Goal: Information Seeking & Learning: Learn about a topic

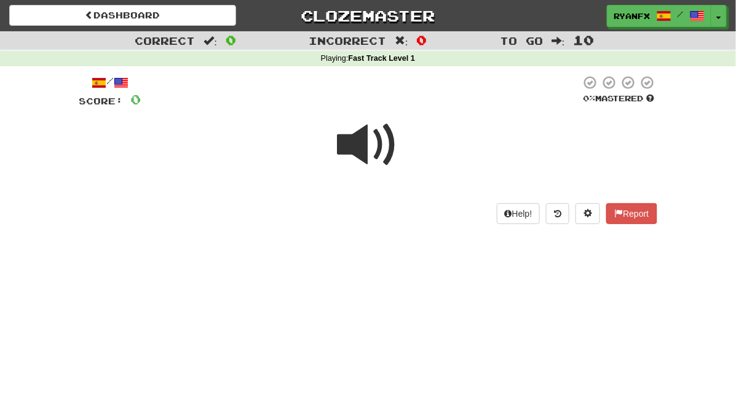
click at [355, 140] on span at bounding box center [367, 144] width 61 height 61
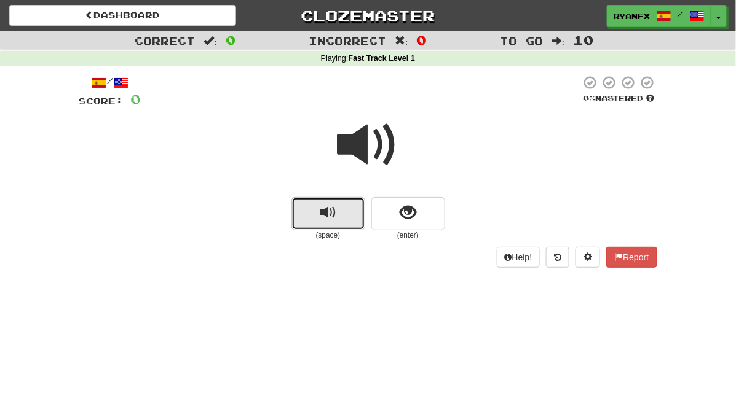
click at [345, 200] on button "replay audio" at bounding box center [328, 213] width 74 height 33
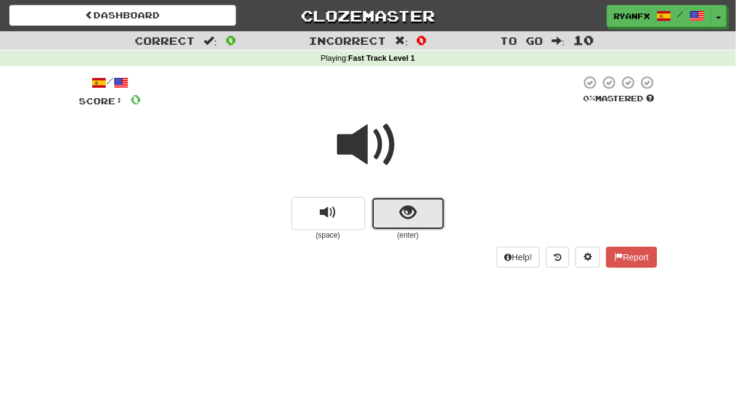
click at [429, 211] on button "show sentence" at bounding box center [408, 213] width 74 height 33
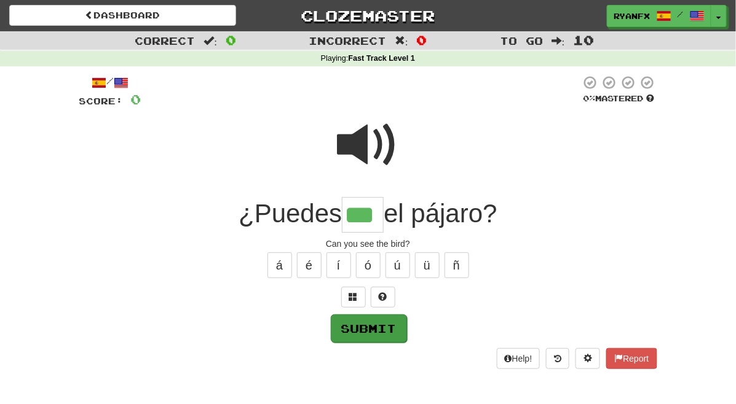
type input "***"
click at [381, 329] on button "Submit" at bounding box center [369, 329] width 76 height 28
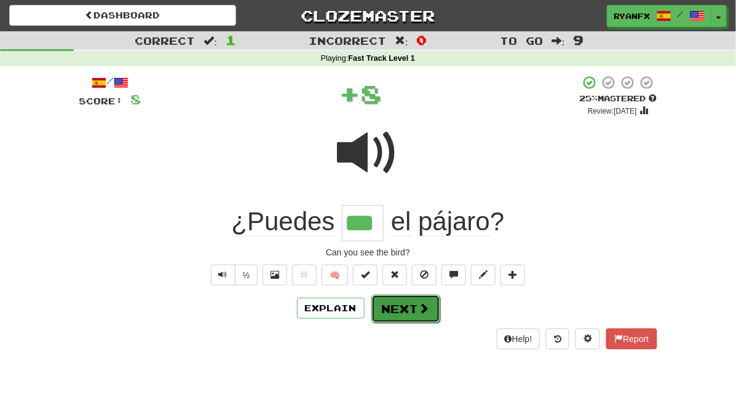
click at [399, 307] on button "Next" at bounding box center [405, 309] width 69 height 28
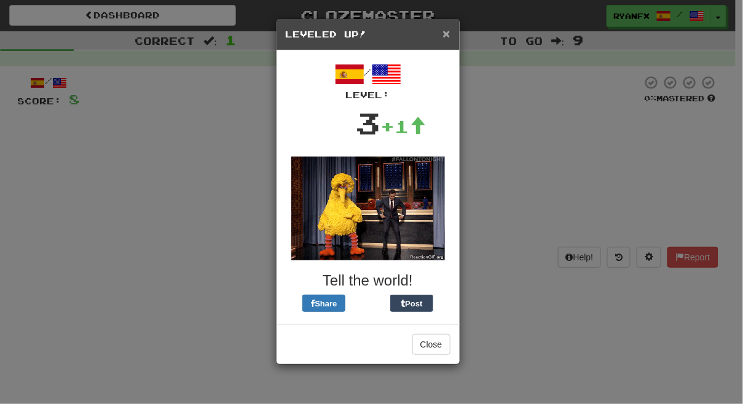
click at [447, 35] on span "×" at bounding box center [445, 33] width 7 height 14
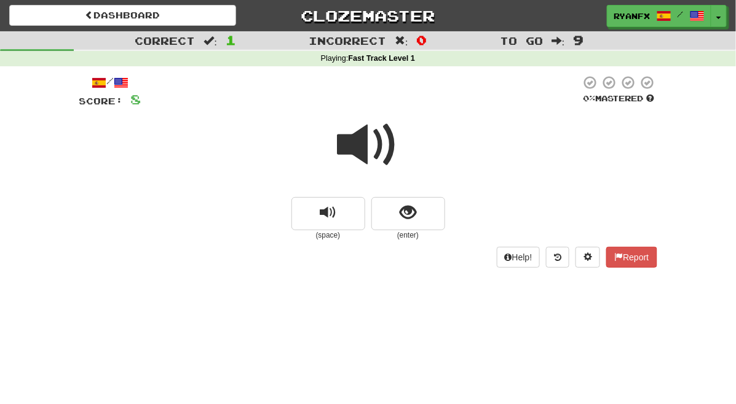
click at [382, 162] on span at bounding box center [367, 144] width 61 height 61
click at [381, 162] on span at bounding box center [367, 144] width 61 height 61
click at [376, 165] on span at bounding box center [367, 144] width 61 height 61
click at [380, 149] on span at bounding box center [367, 144] width 61 height 61
click at [362, 154] on span at bounding box center [367, 144] width 61 height 61
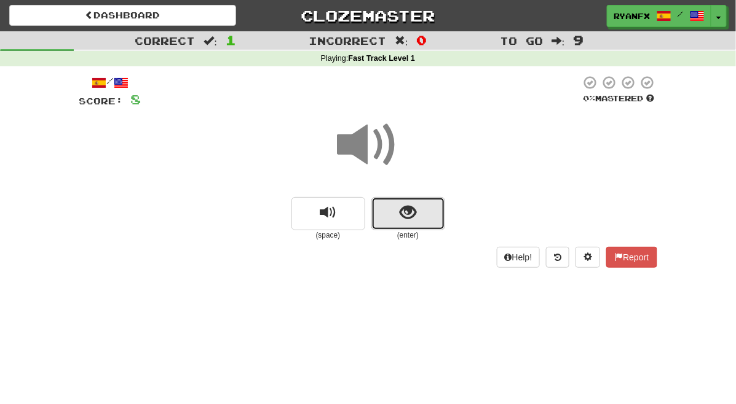
click at [400, 211] on span "show sentence" at bounding box center [407, 213] width 17 height 17
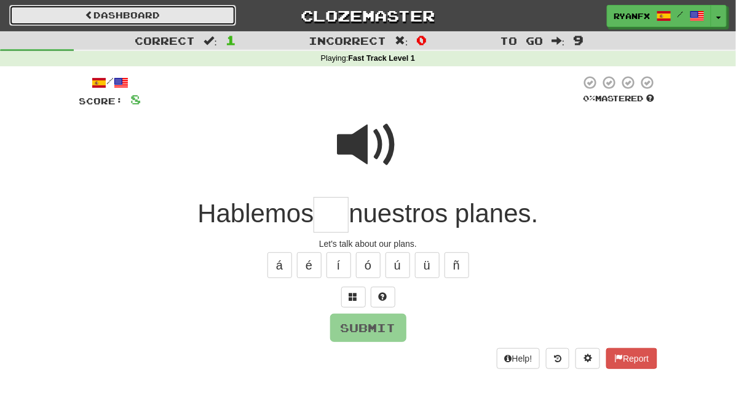
click at [151, 12] on link "Dashboard" at bounding box center [122, 15] width 227 height 21
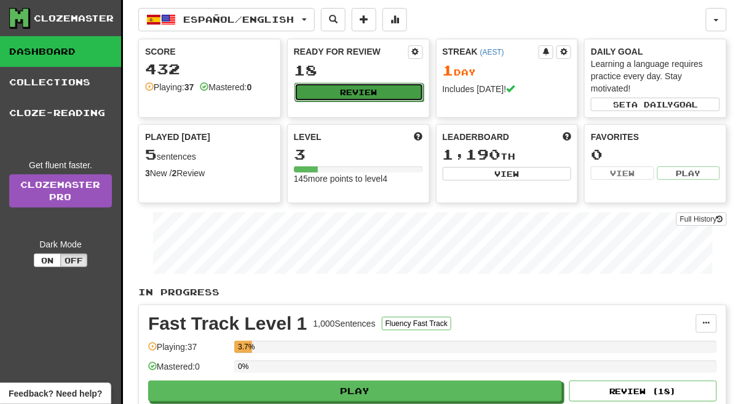
click at [344, 92] on button "Review" at bounding box center [358, 92] width 129 height 18
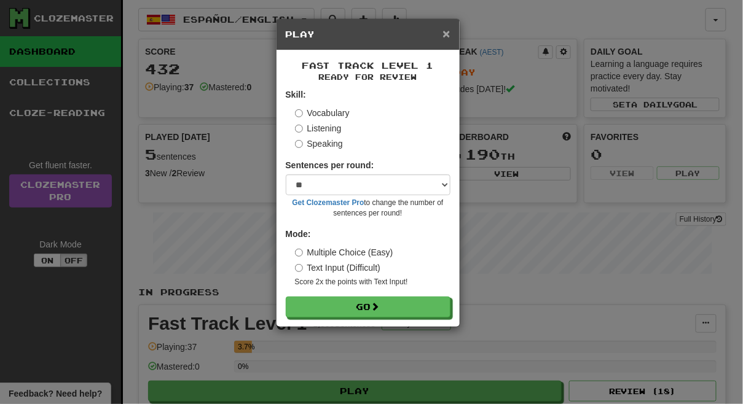
click at [449, 40] on span "×" at bounding box center [445, 33] width 7 height 14
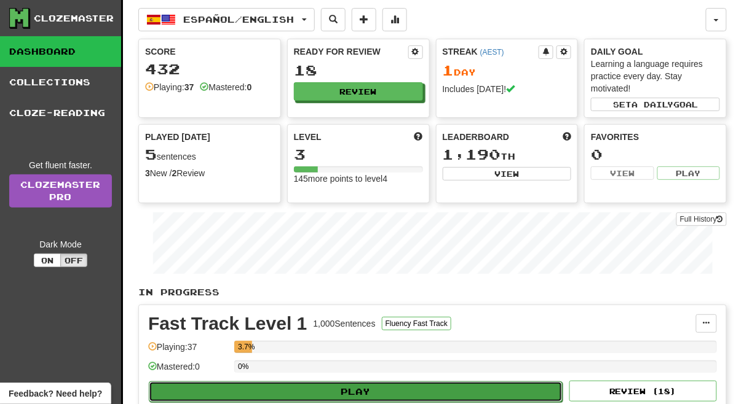
click at [293, 382] on button "Play" at bounding box center [356, 392] width 414 height 21
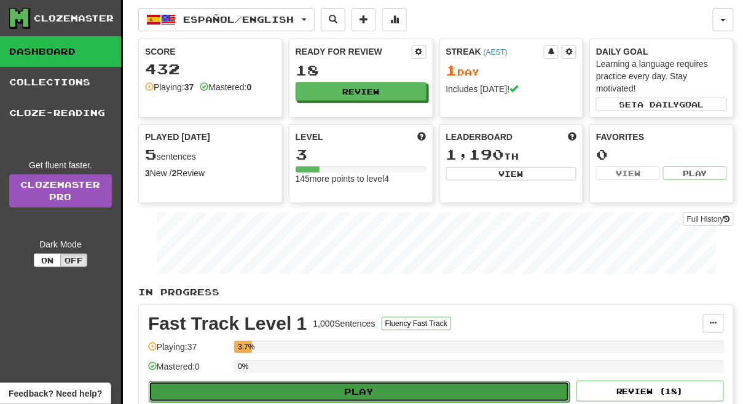
select select "**"
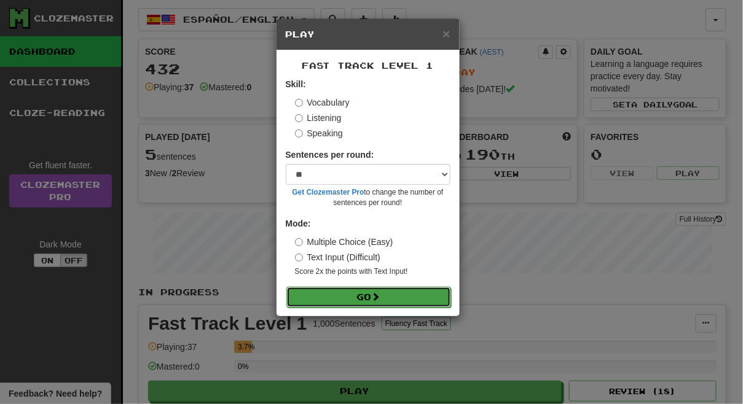
click at [328, 291] on button "Go" at bounding box center [368, 297] width 165 height 21
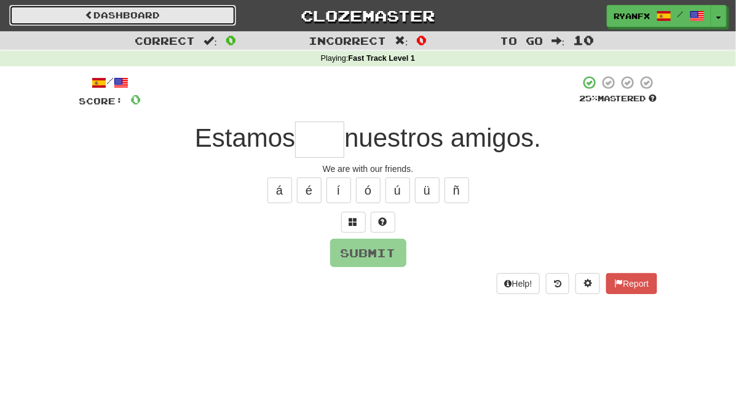
click at [135, 9] on link "Dashboard" at bounding box center [122, 15] width 227 height 21
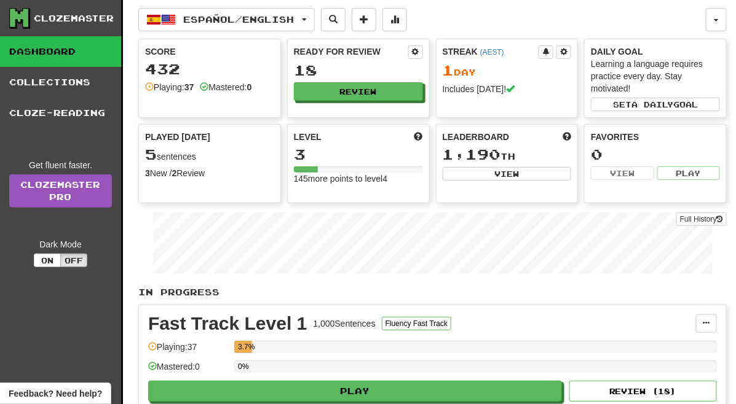
click at [364, 402] on div "Fast Track Level 1 1,000 Sentences Fluency Fast Track Manage Sentences Unpin fr…" at bounding box center [432, 367] width 587 height 125
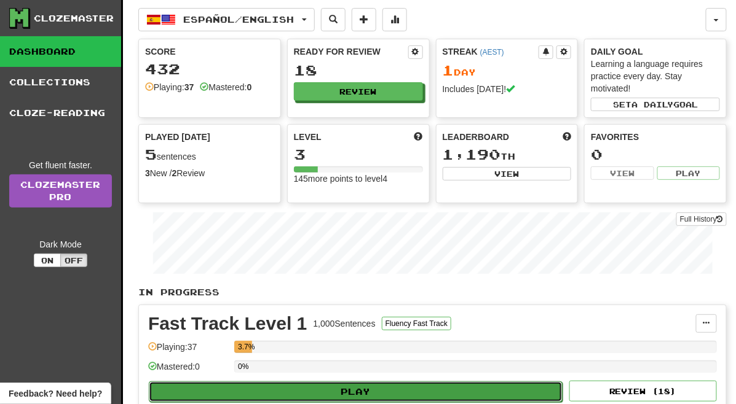
click at [364, 384] on button "Play" at bounding box center [356, 392] width 414 height 21
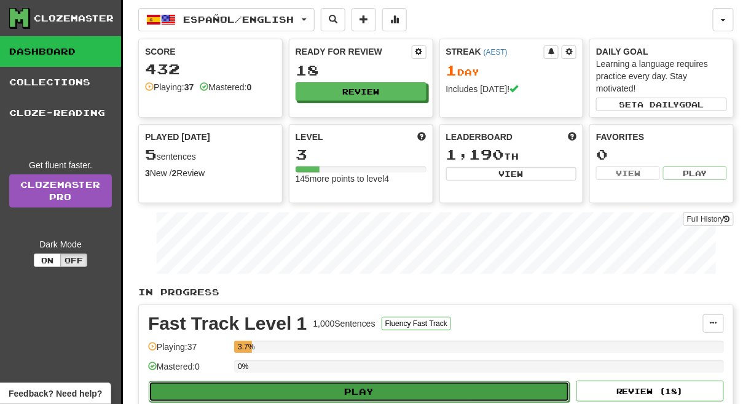
select select "**"
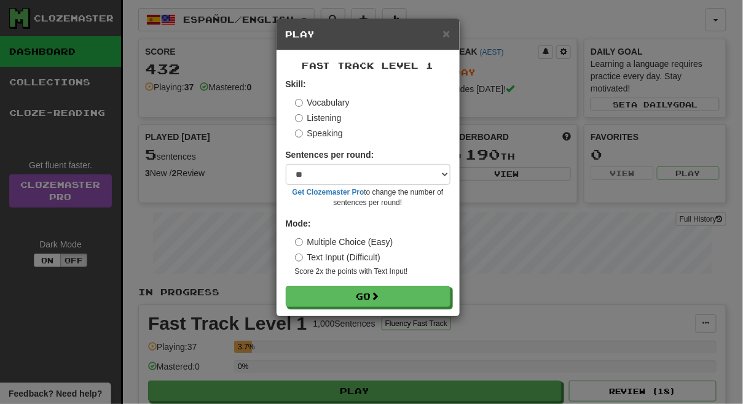
click at [310, 245] on label "Multiple Choice (Easy)" at bounding box center [344, 242] width 98 height 12
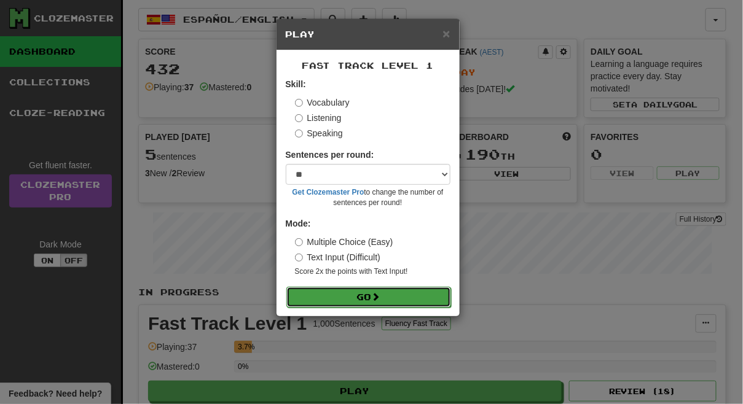
click at [340, 299] on button "Go" at bounding box center [368, 297] width 165 height 21
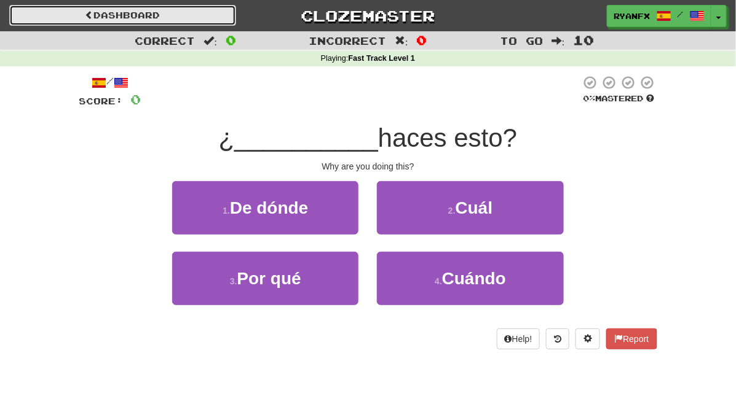
click at [150, 25] on link "Dashboard" at bounding box center [122, 15] width 227 height 21
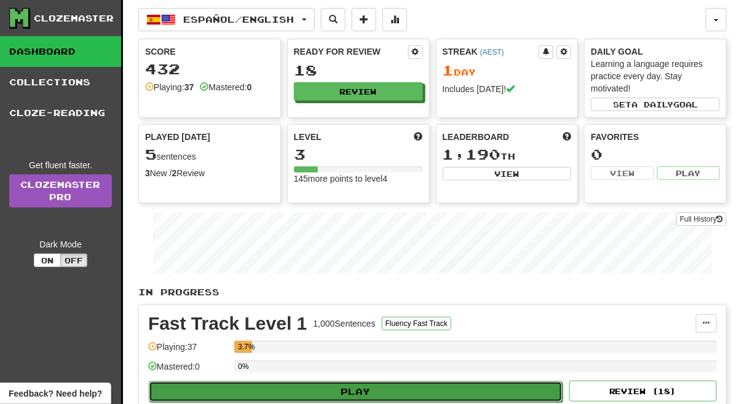
click at [292, 398] on button "Play" at bounding box center [356, 392] width 414 height 21
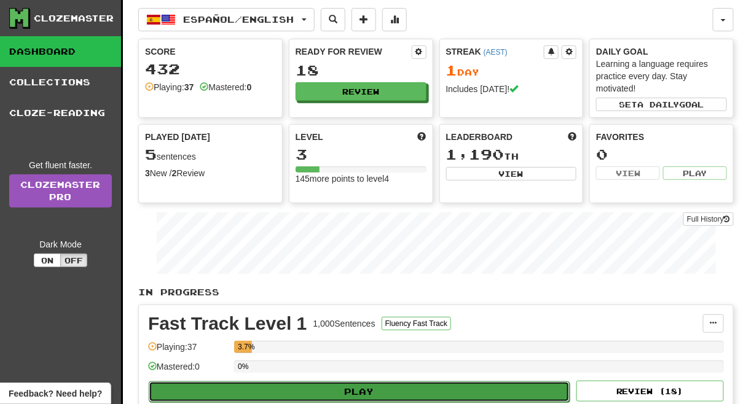
select select "**"
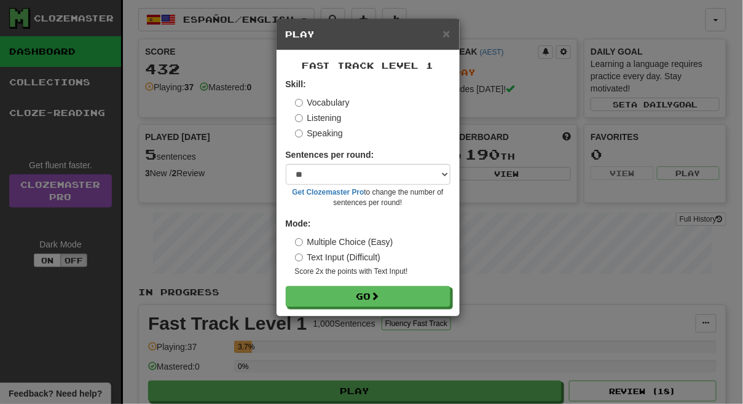
click at [304, 127] on label "Speaking" at bounding box center [319, 133] width 48 height 12
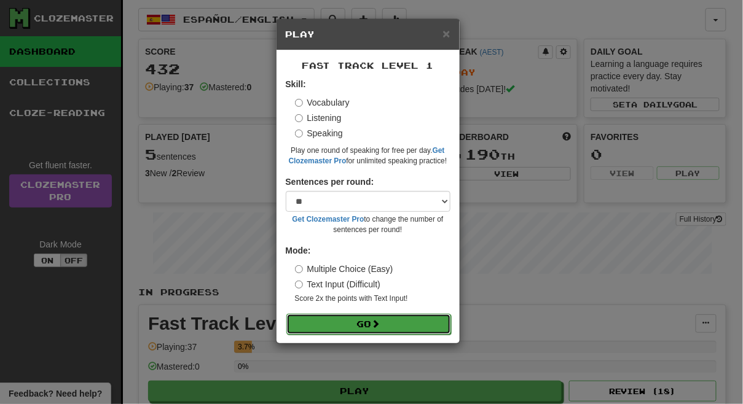
click at [364, 326] on button "Go" at bounding box center [368, 324] width 165 height 21
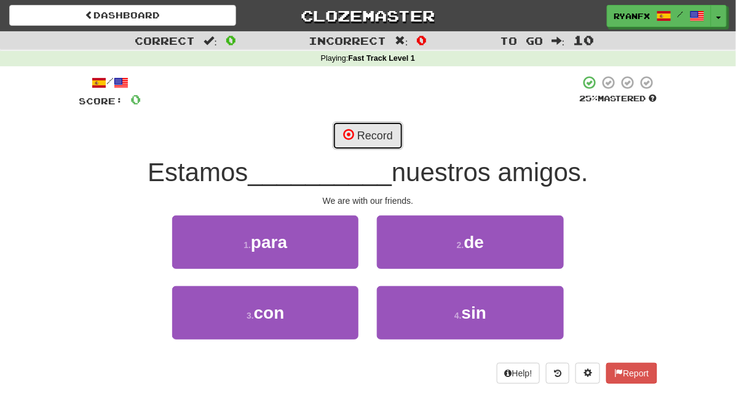
click at [367, 133] on button "Record" at bounding box center [367, 136] width 71 height 28
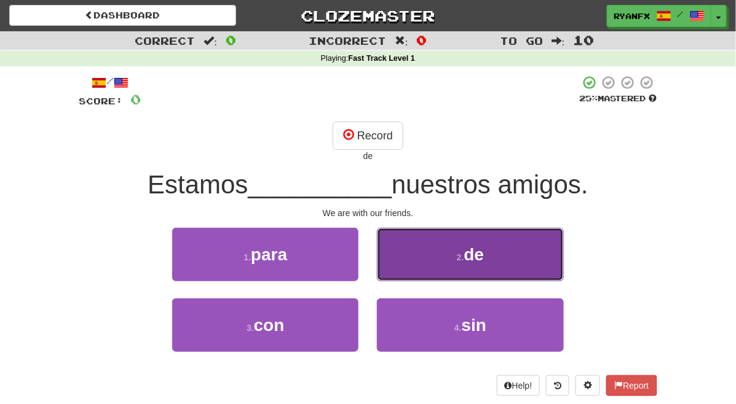
click at [444, 261] on button "2 . de" at bounding box center [470, 254] width 186 height 53
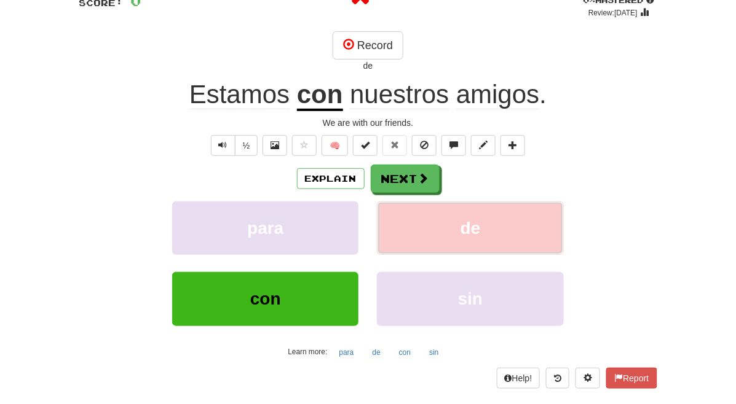
scroll to position [100, 0]
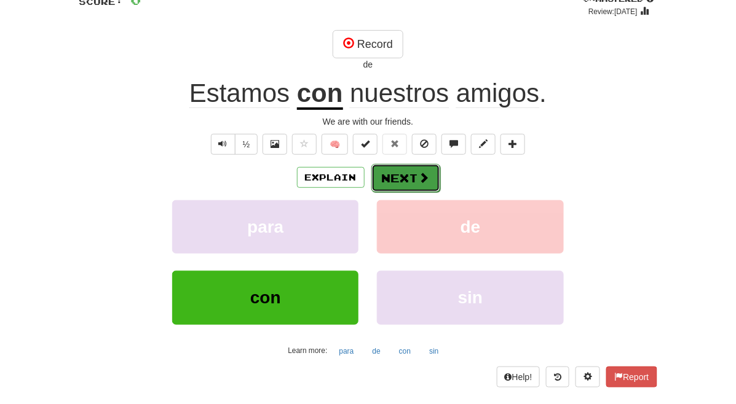
click at [408, 170] on button "Next" at bounding box center [405, 178] width 69 height 28
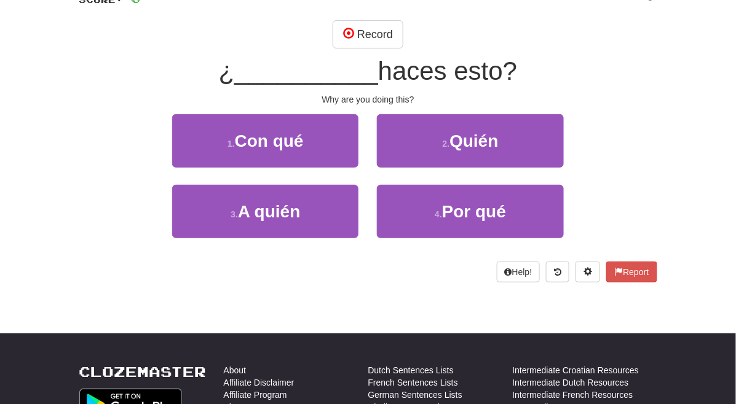
scroll to position [0, 0]
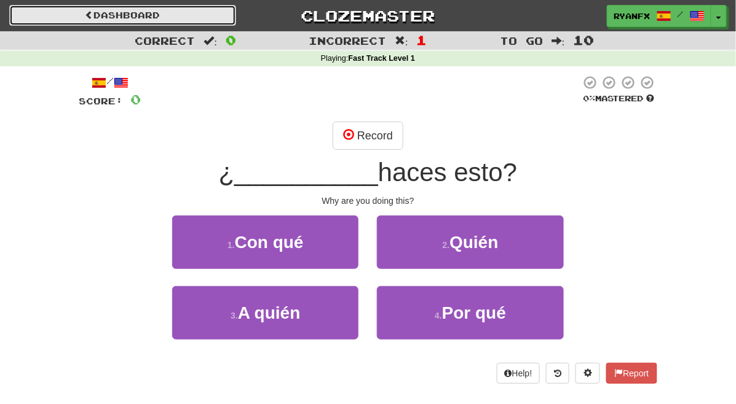
click at [204, 7] on link "Dashboard" at bounding box center [122, 15] width 227 height 21
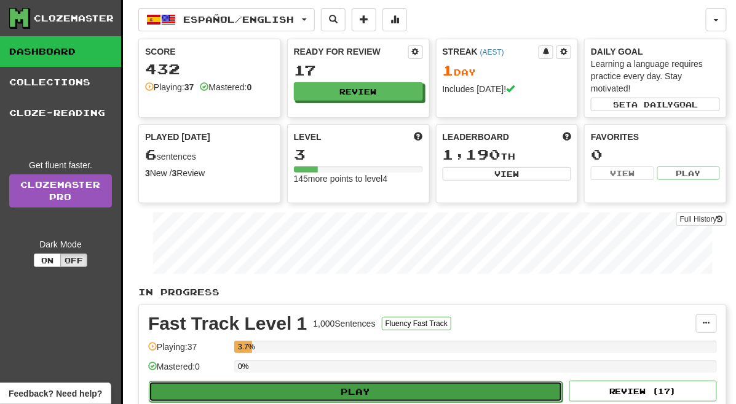
click at [380, 391] on button "Play" at bounding box center [356, 392] width 414 height 21
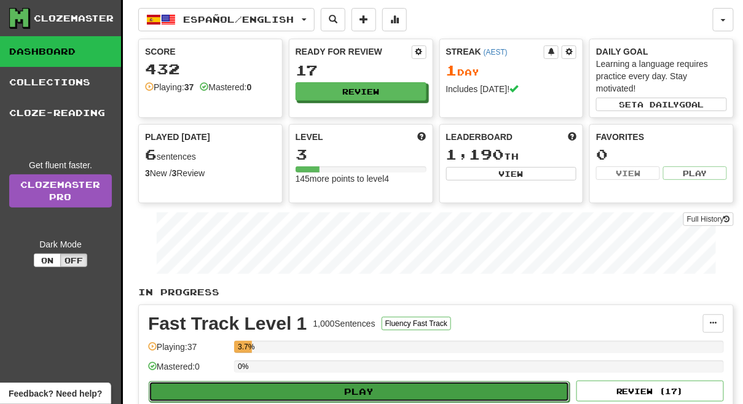
select select "**"
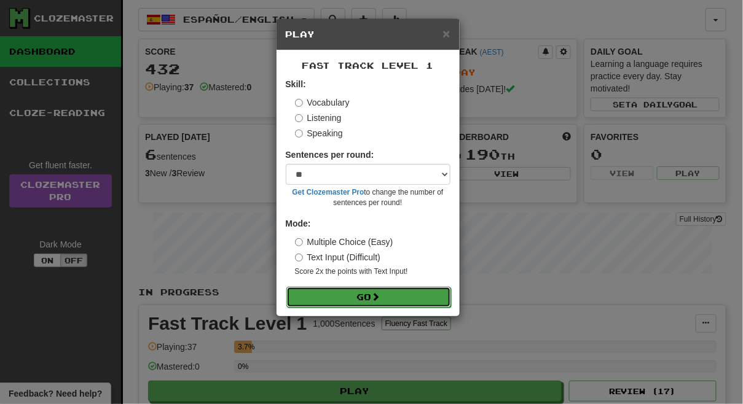
click at [337, 304] on button "Go" at bounding box center [368, 297] width 165 height 21
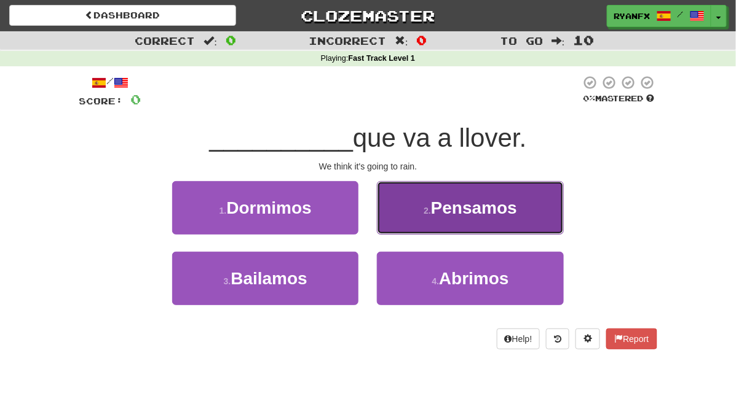
click at [439, 216] on button "2 . Pensamos" at bounding box center [470, 207] width 186 height 53
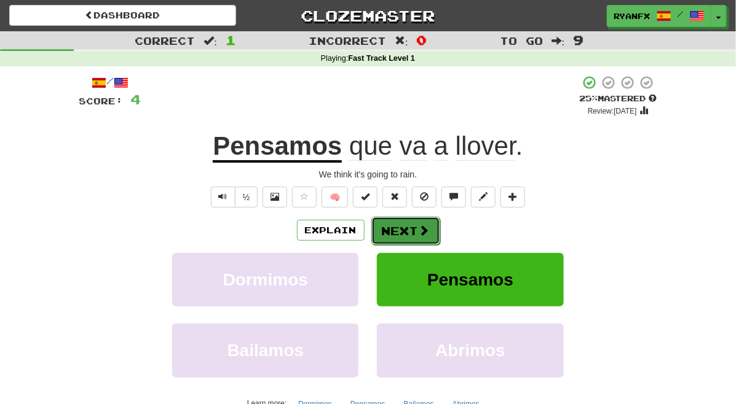
click at [399, 229] on button "Next" at bounding box center [405, 231] width 69 height 28
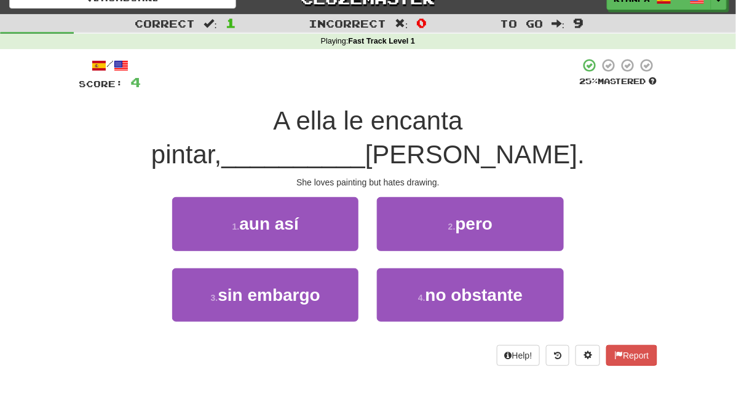
scroll to position [19, 0]
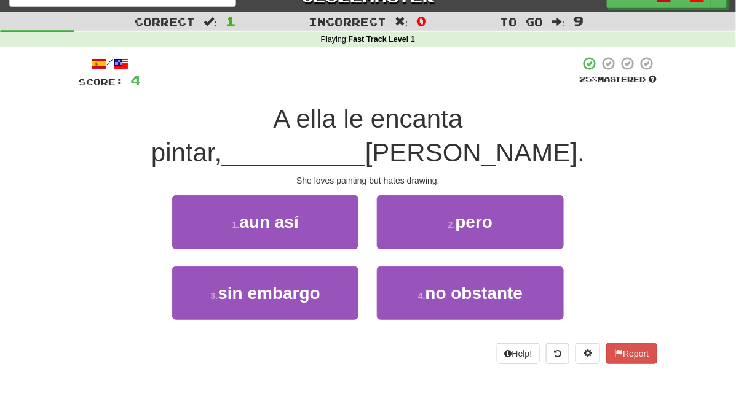
click at [296, 129] on span "A ella le encanta pintar," at bounding box center [307, 135] width 312 height 63
click at [317, 175] on div "She loves painting but hates drawing." at bounding box center [368, 181] width 578 height 12
click at [369, 94] on div "/ Score: 4 25 % Mastered A ella le encanta pintar, __________ odia dibujar. She…" at bounding box center [368, 210] width 578 height 308
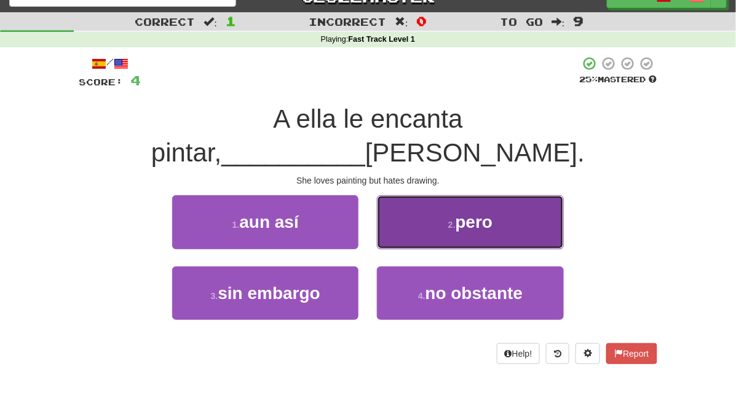
click at [475, 195] on button "2 . pero" at bounding box center [470, 221] width 186 height 53
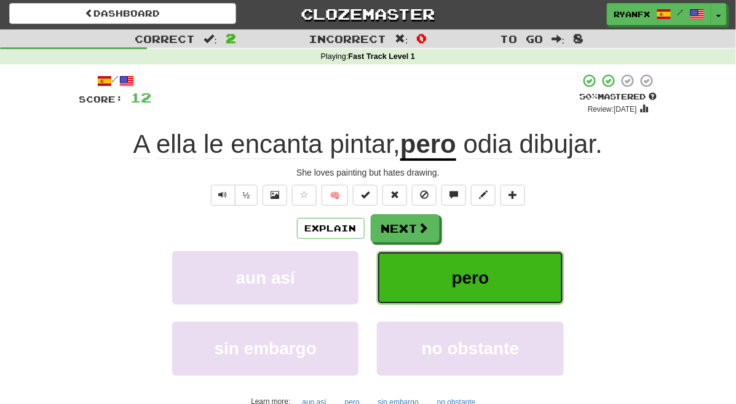
scroll to position [0, 0]
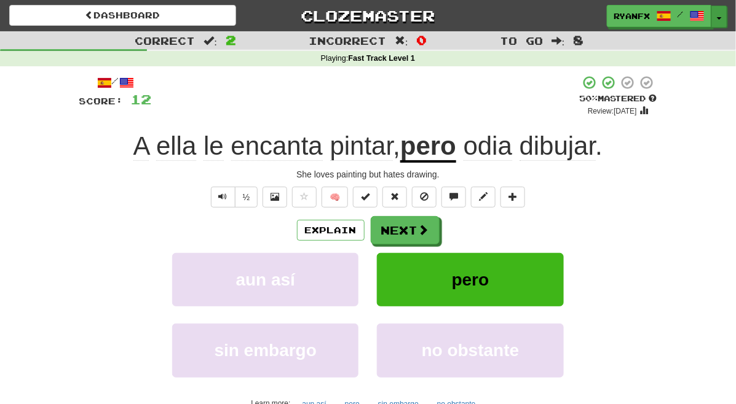
click at [721, 18] on button "Toggle Dropdown" at bounding box center [719, 17] width 16 height 22
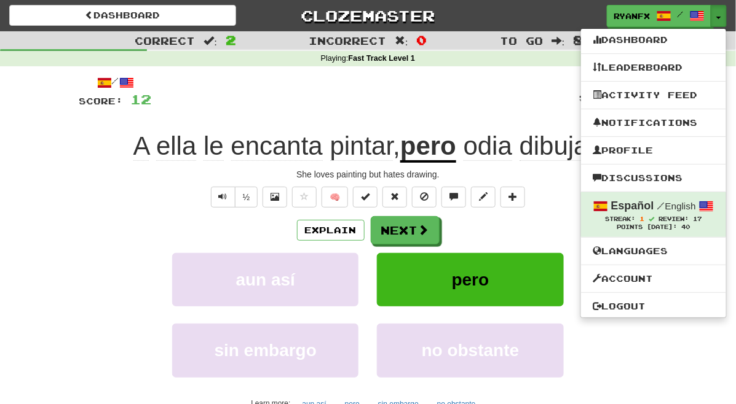
click at [520, 86] on div "+ 8" at bounding box center [366, 96] width 428 height 42
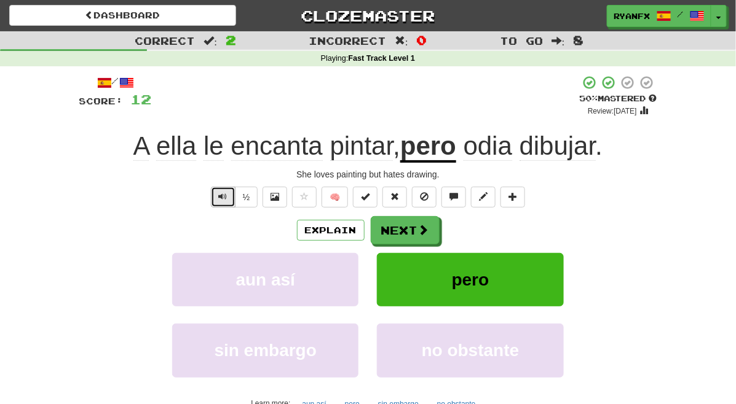
click at [224, 196] on span "Text-to-speech controls" at bounding box center [223, 196] width 9 height 9
click at [421, 231] on span at bounding box center [424, 230] width 11 height 11
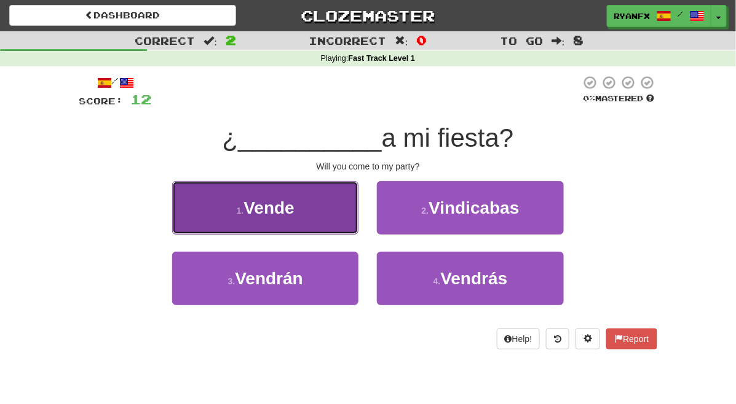
click at [304, 203] on button "1 . Vende" at bounding box center [265, 207] width 186 height 53
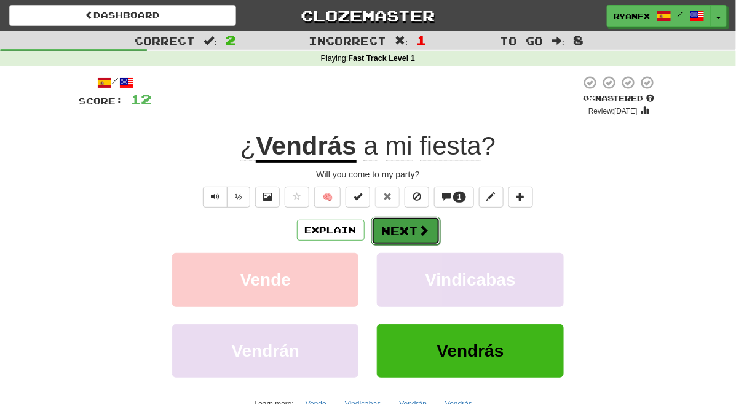
click at [392, 222] on button "Next" at bounding box center [405, 231] width 69 height 28
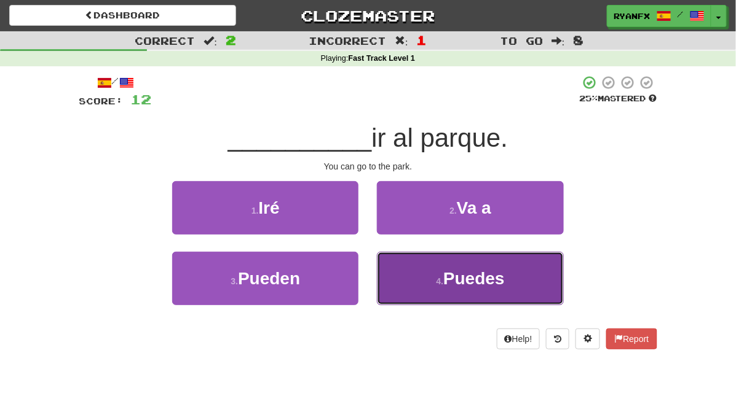
click at [505, 269] on span "Puedes" at bounding box center [473, 278] width 61 height 19
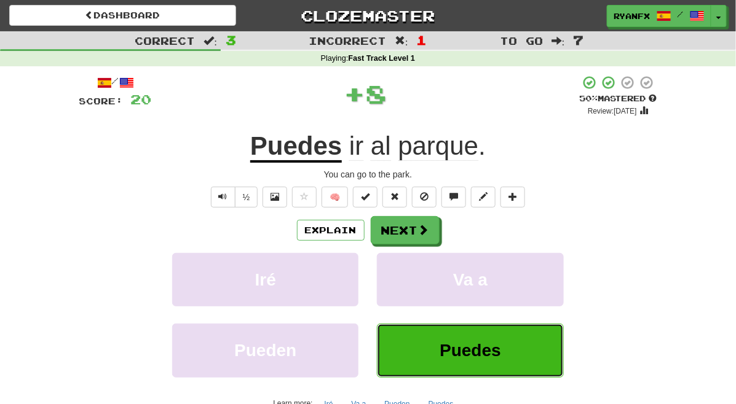
click at [501, 350] on span "Puedes" at bounding box center [469, 350] width 61 height 19
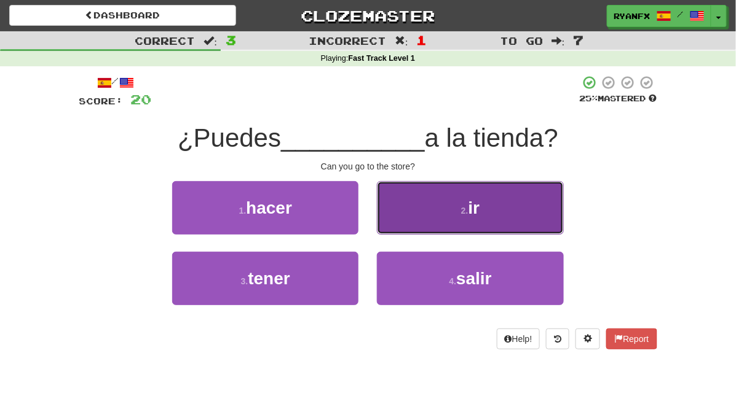
click at [461, 213] on button "2 . ir" at bounding box center [470, 207] width 186 height 53
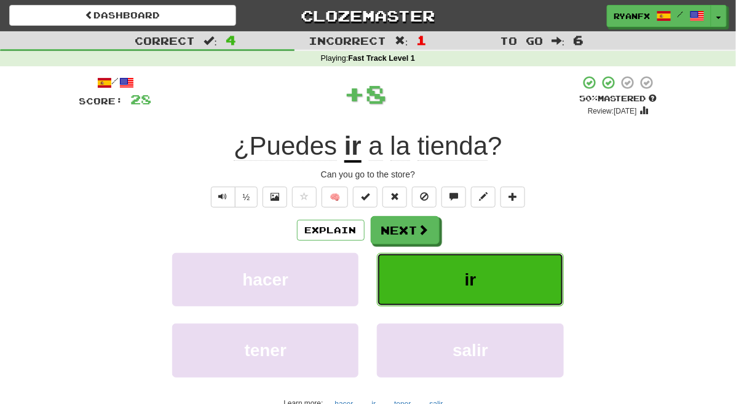
click at [450, 278] on button "ir" at bounding box center [470, 279] width 186 height 53
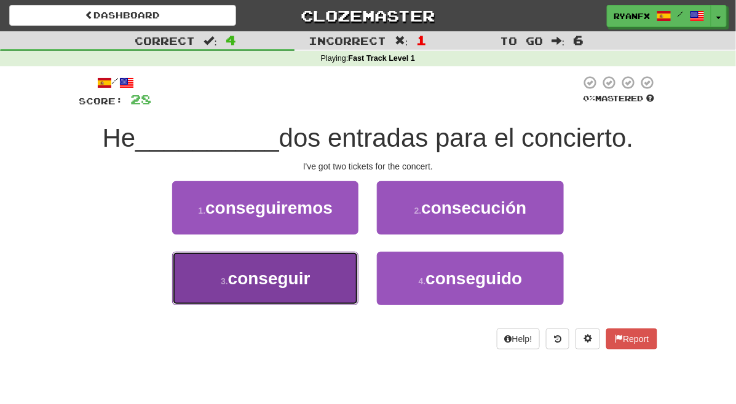
click at [276, 270] on span "conseguir" at bounding box center [269, 278] width 82 height 19
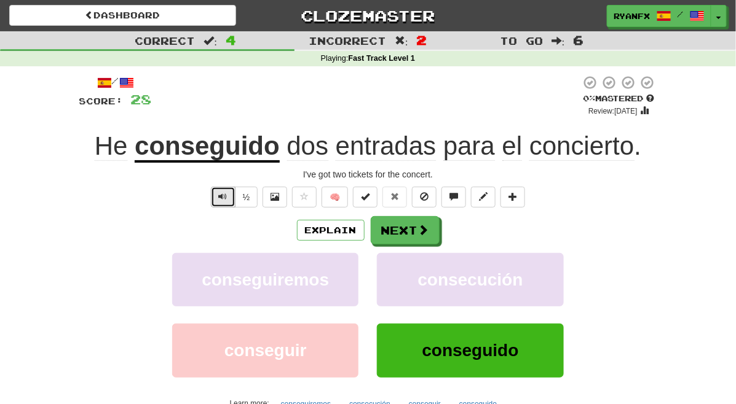
click at [227, 194] on span "Text-to-speech controls" at bounding box center [223, 196] width 9 height 9
click at [389, 233] on button "Next" at bounding box center [405, 231] width 69 height 28
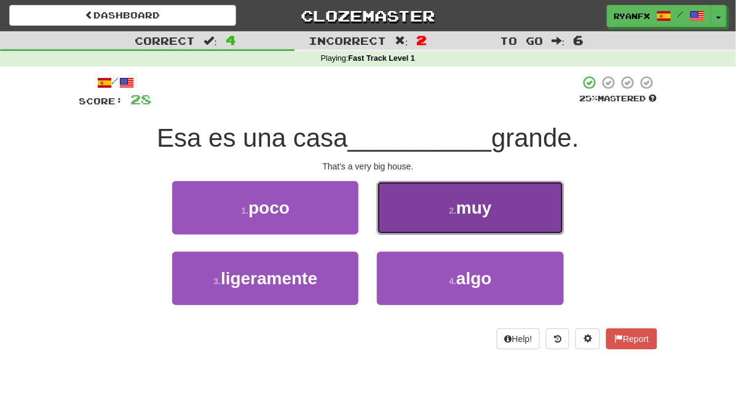
click at [430, 218] on button "2 . muy" at bounding box center [470, 207] width 186 height 53
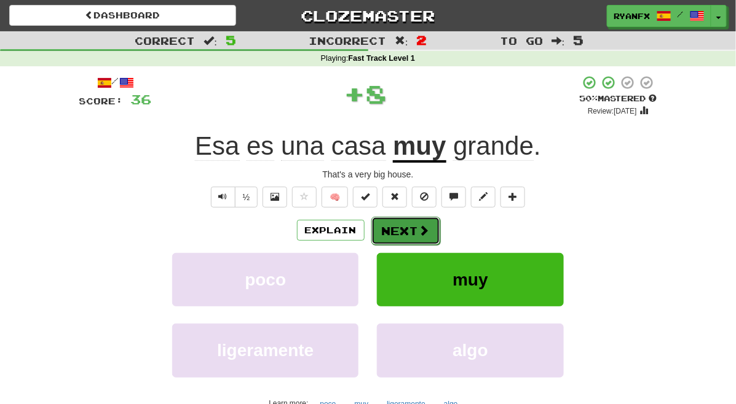
click at [416, 230] on button "Next" at bounding box center [405, 231] width 69 height 28
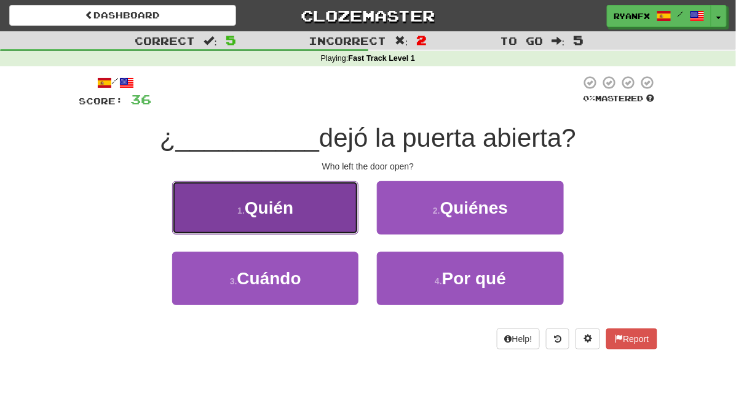
click at [297, 212] on button "1 . Quién" at bounding box center [265, 207] width 186 height 53
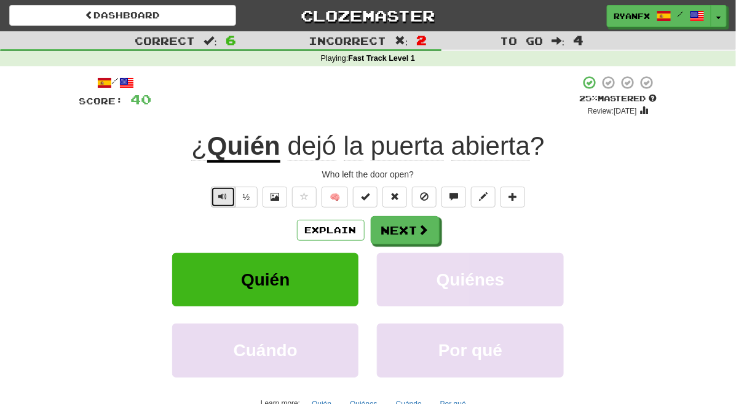
click at [213, 194] on button "Text-to-speech controls" at bounding box center [223, 197] width 25 height 21
click at [415, 227] on button "Next" at bounding box center [405, 231] width 69 height 28
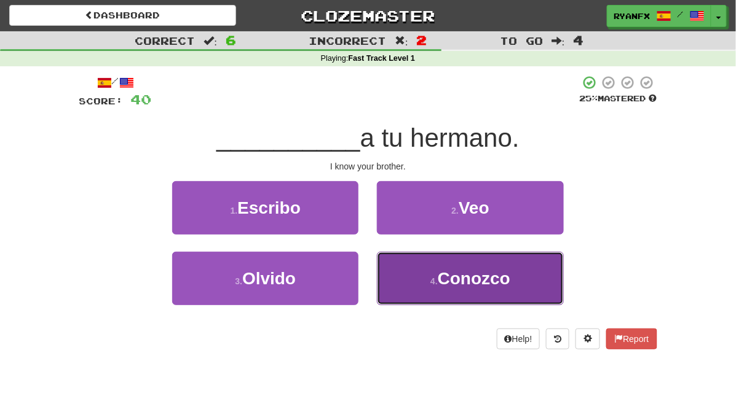
click at [471, 275] on span "Conozco" at bounding box center [474, 278] width 73 height 19
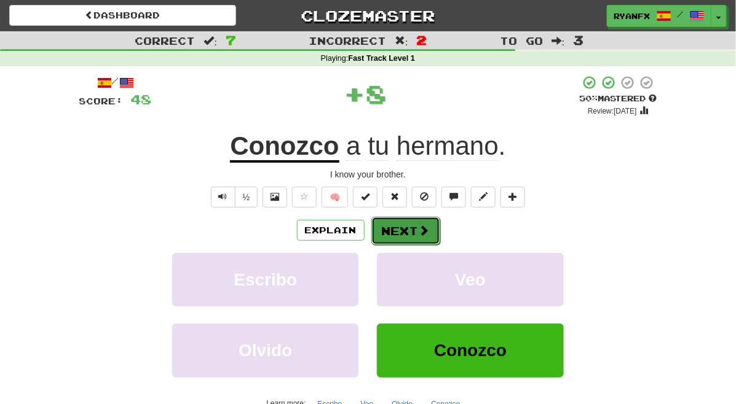
click at [410, 231] on button "Next" at bounding box center [405, 231] width 69 height 28
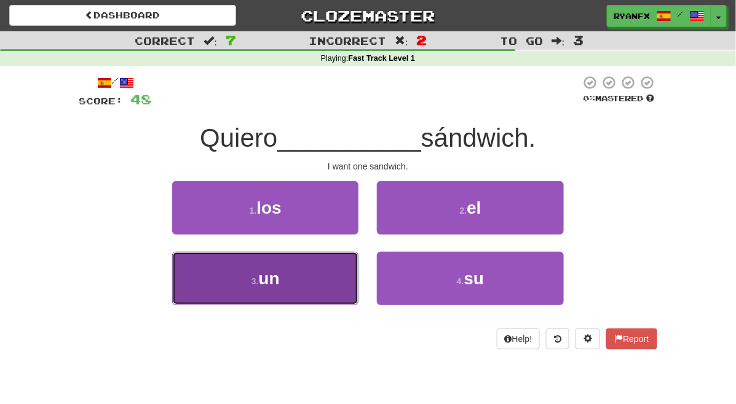
click at [281, 299] on button "3 . un" at bounding box center [265, 278] width 186 height 53
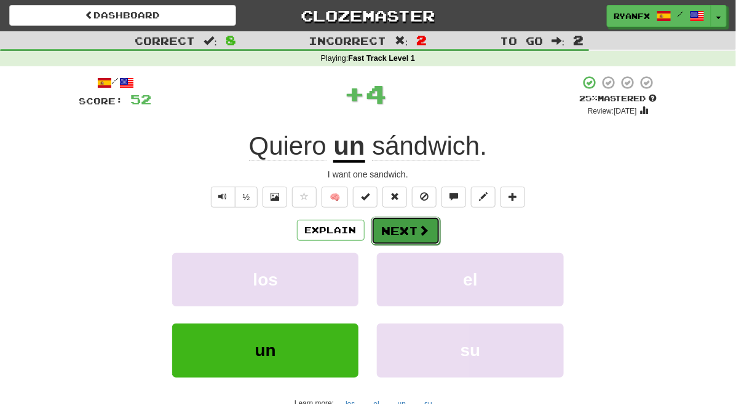
click at [399, 231] on button "Next" at bounding box center [405, 231] width 69 height 28
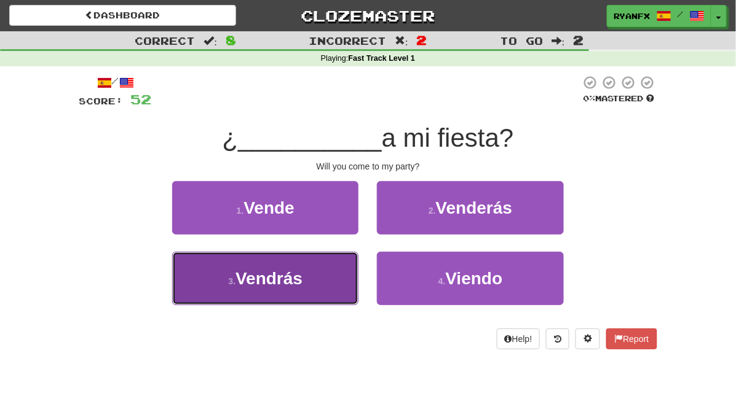
click at [314, 274] on button "3 . Vendrás" at bounding box center [265, 278] width 186 height 53
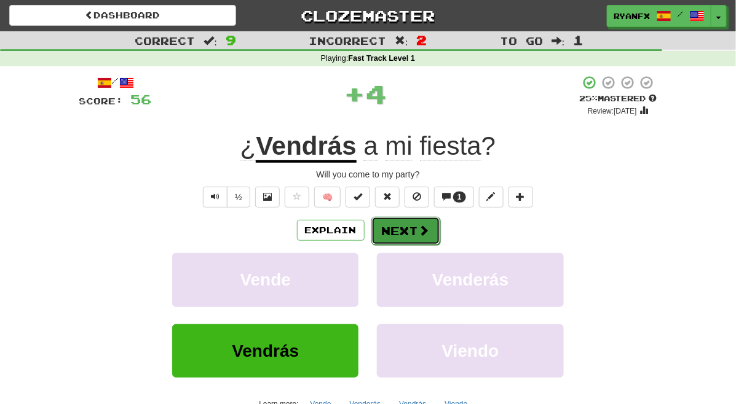
click at [401, 235] on button "Next" at bounding box center [405, 231] width 69 height 28
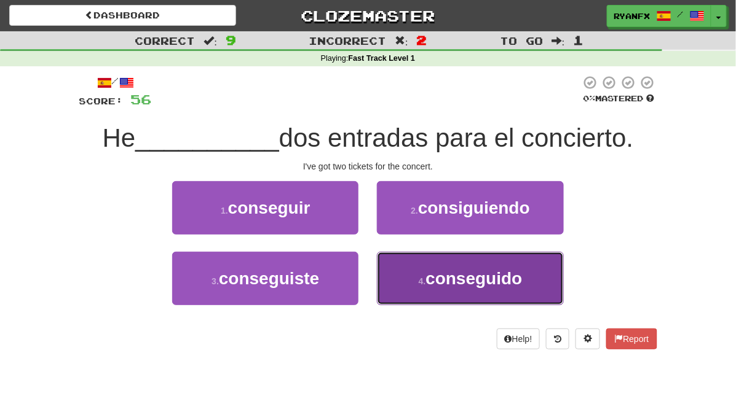
click at [450, 283] on span "conseguido" at bounding box center [473, 278] width 96 height 19
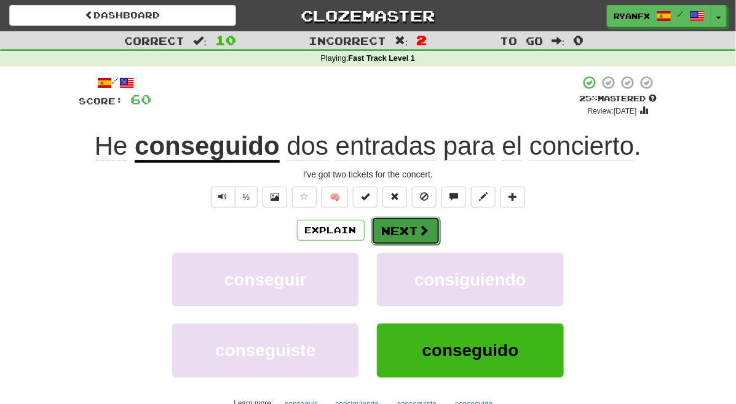
click at [411, 225] on button "Next" at bounding box center [405, 231] width 69 height 28
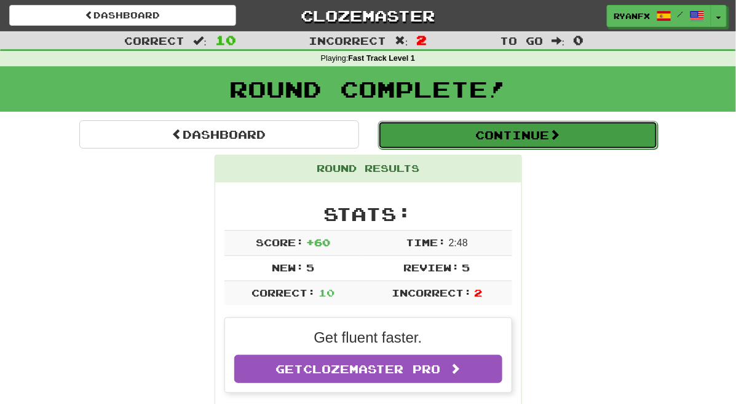
click at [429, 135] on button "Continue" at bounding box center [518, 135] width 280 height 28
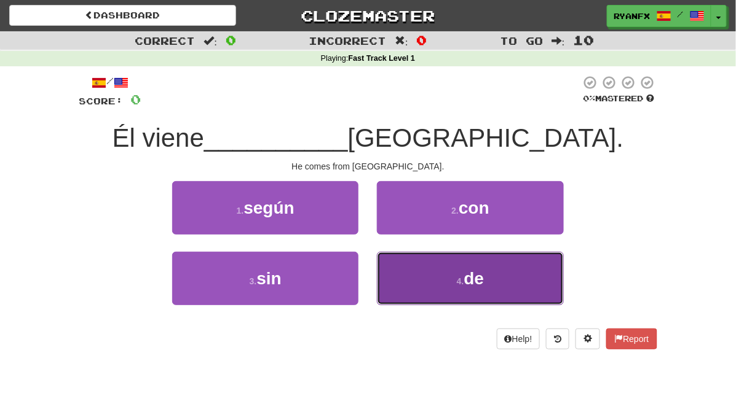
click at [420, 287] on button "4 . de" at bounding box center [470, 278] width 186 height 53
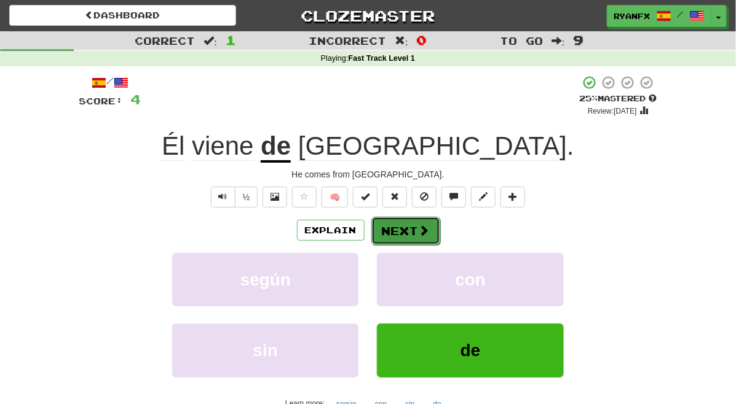
click at [400, 230] on button "Next" at bounding box center [405, 231] width 69 height 28
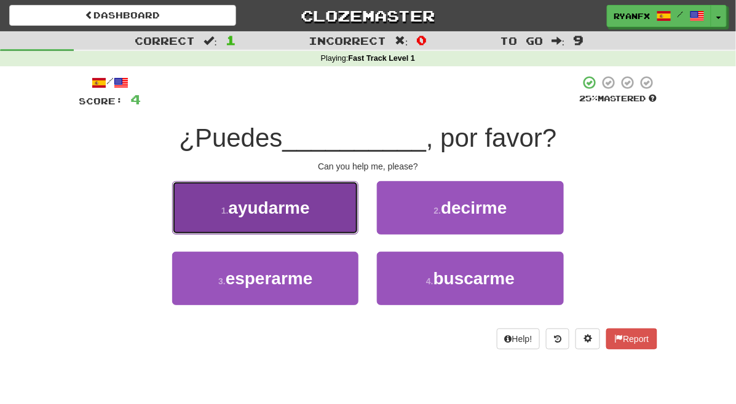
click at [290, 211] on span "ayudarme" at bounding box center [269, 208] width 81 height 19
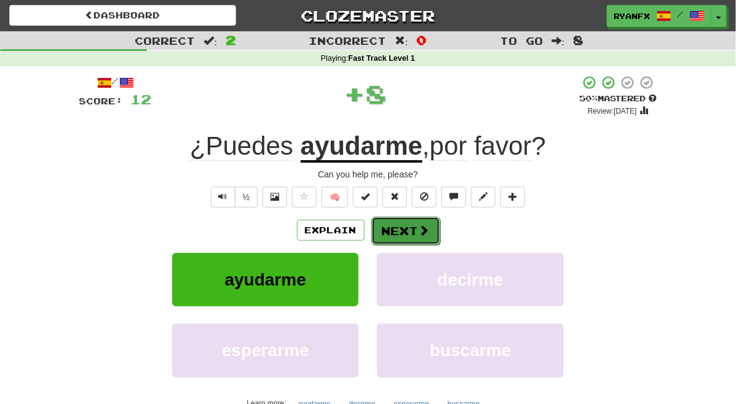
click at [408, 233] on button "Next" at bounding box center [405, 231] width 69 height 28
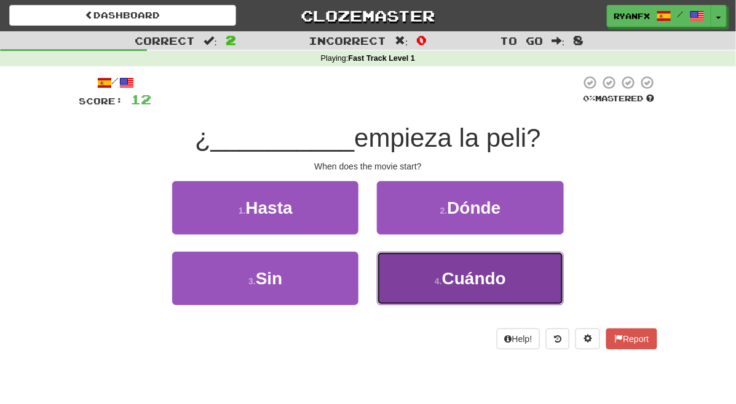
click at [435, 283] on button "4 . Cuándo" at bounding box center [470, 278] width 186 height 53
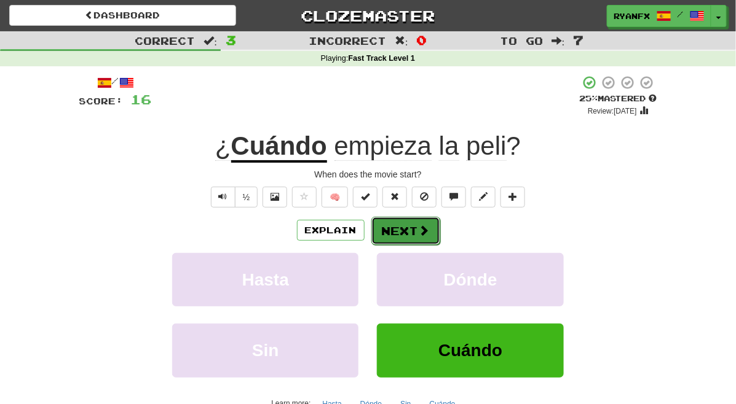
click at [409, 219] on button "Next" at bounding box center [405, 231] width 69 height 28
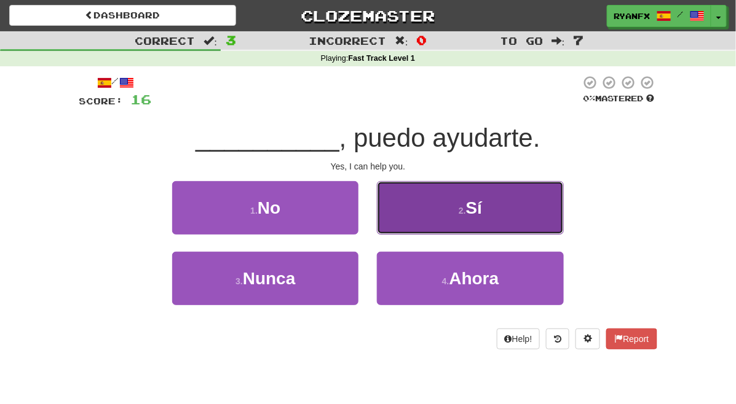
click at [421, 214] on button "2 . Sí" at bounding box center [470, 207] width 186 height 53
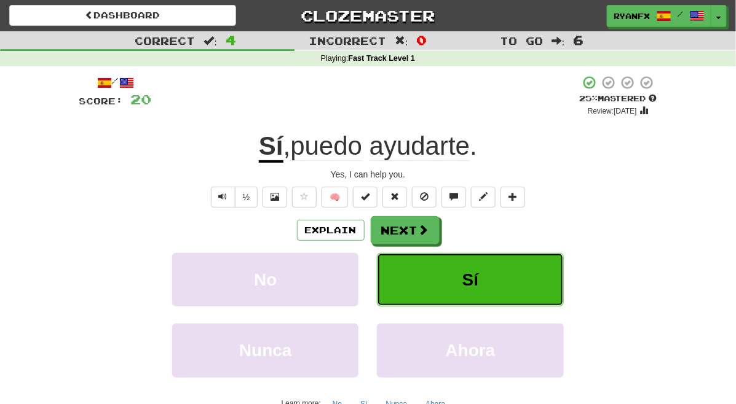
click at [419, 273] on button "Sí" at bounding box center [470, 279] width 186 height 53
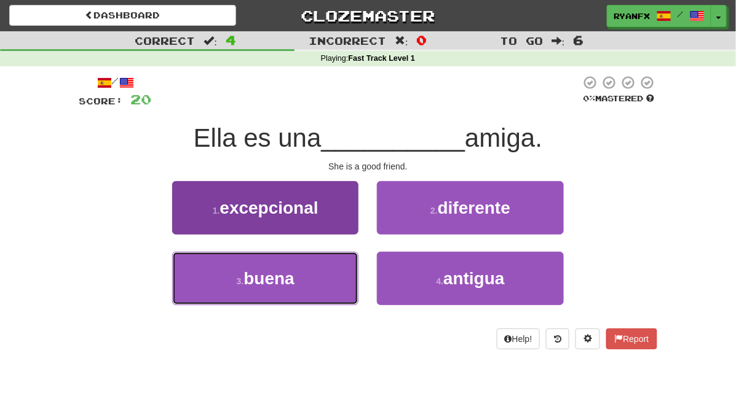
click at [291, 280] on button "3 . buena" at bounding box center [265, 278] width 186 height 53
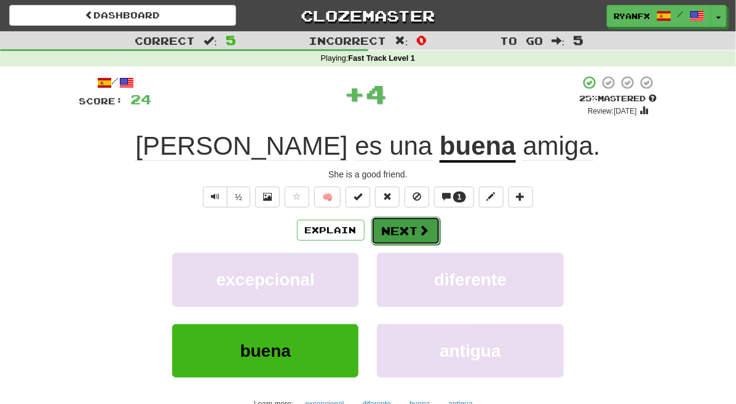
click at [399, 235] on button "Next" at bounding box center [405, 231] width 69 height 28
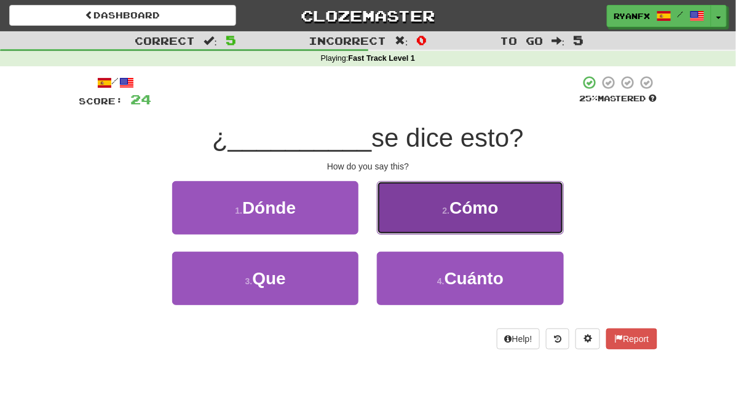
click at [438, 217] on button "2 . Cómo" at bounding box center [470, 207] width 186 height 53
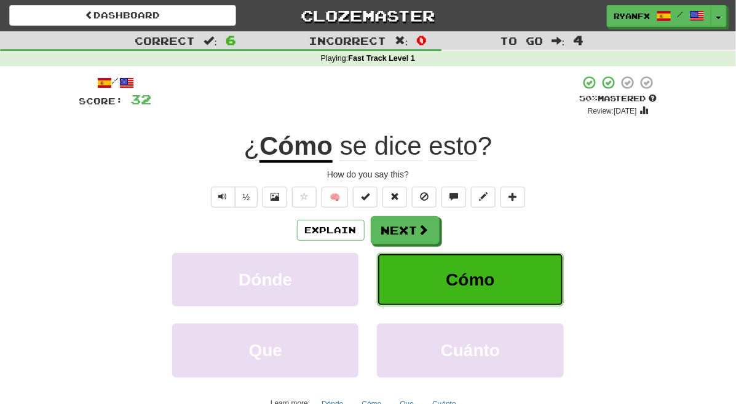
click at [457, 283] on button "Cómo" at bounding box center [470, 279] width 186 height 53
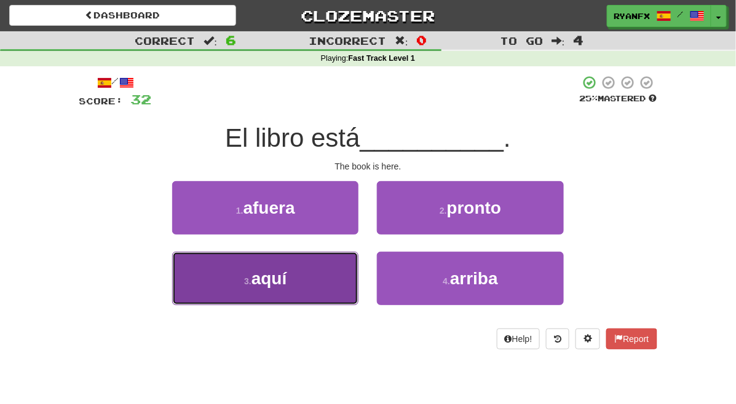
click at [258, 286] on span "aquí" at bounding box center [269, 278] width 36 height 19
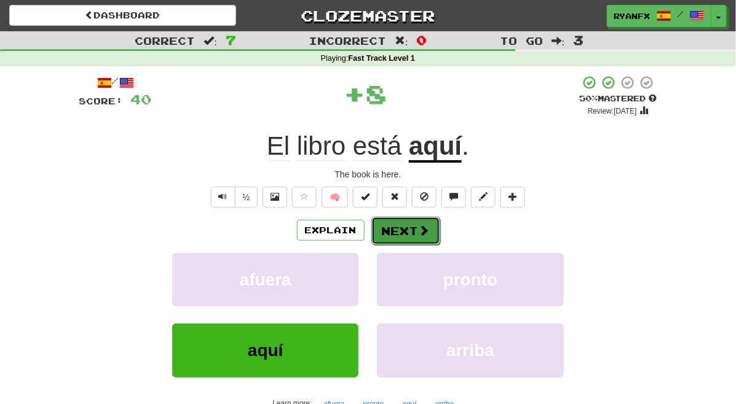
click at [412, 234] on button "Next" at bounding box center [405, 231] width 69 height 28
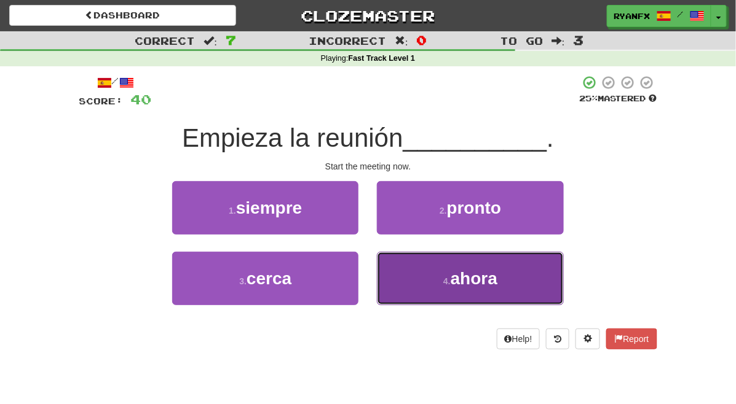
click at [425, 273] on button "4 . ahora" at bounding box center [470, 278] width 186 height 53
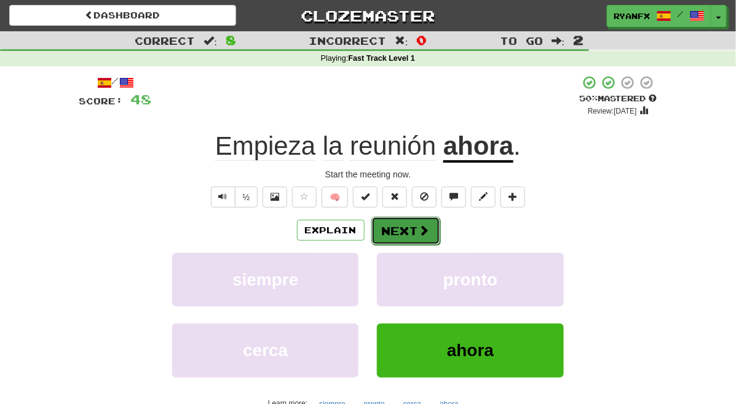
click at [412, 230] on button "Next" at bounding box center [405, 231] width 69 height 28
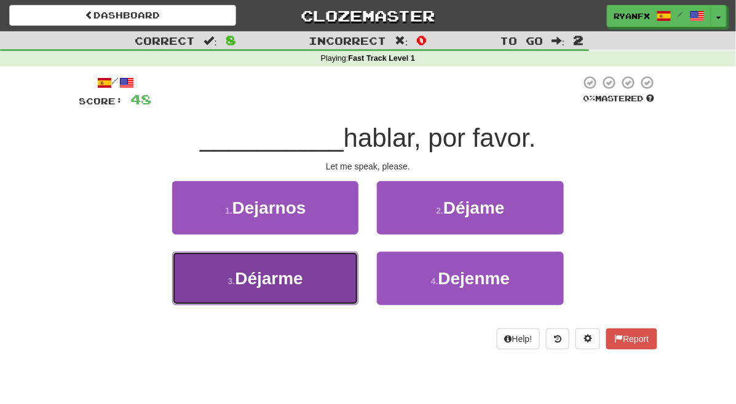
click at [307, 267] on button "3 . Déjarme" at bounding box center [265, 278] width 186 height 53
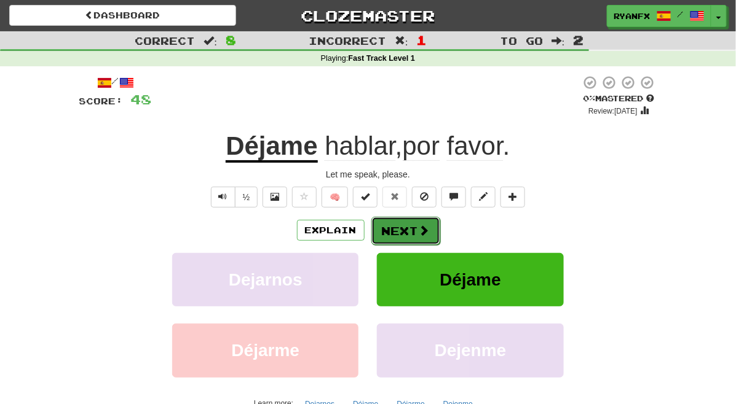
click at [402, 233] on button "Next" at bounding box center [405, 231] width 69 height 28
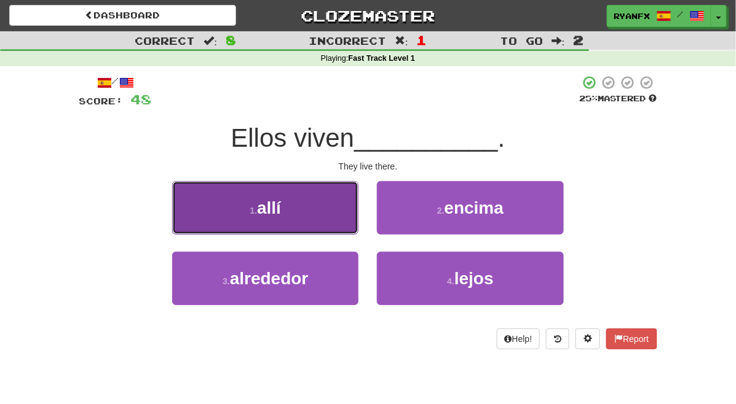
click at [321, 215] on button "1 . allí" at bounding box center [265, 207] width 186 height 53
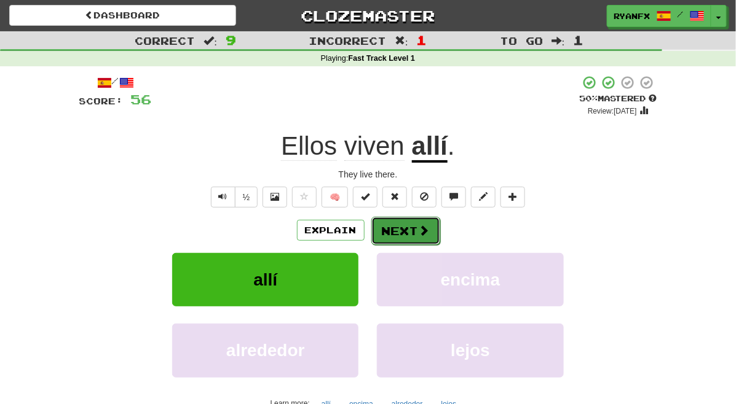
click at [404, 226] on button "Next" at bounding box center [405, 231] width 69 height 28
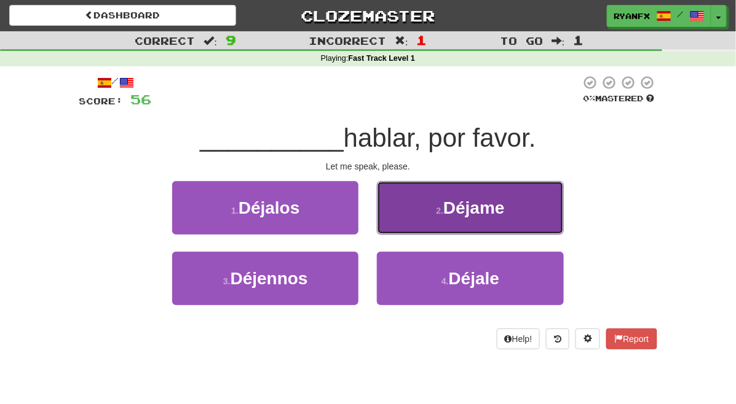
click at [455, 201] on button "2 . Déjame" at bounding box center [470, 207] width 186 height 53
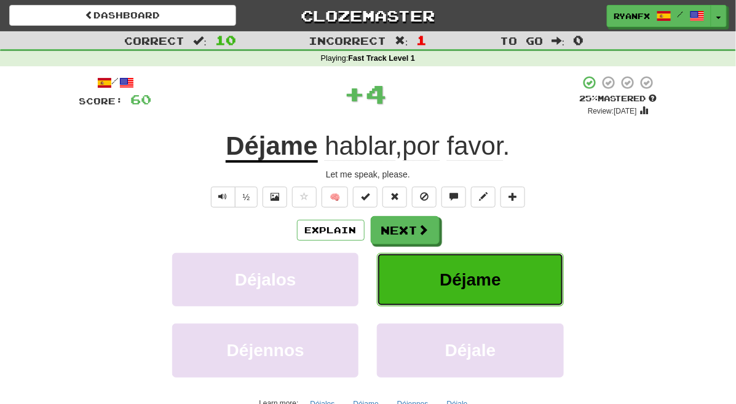
click at [454, 277] on button "Déjame" at bounding box center [470, 279] width 186 height 53
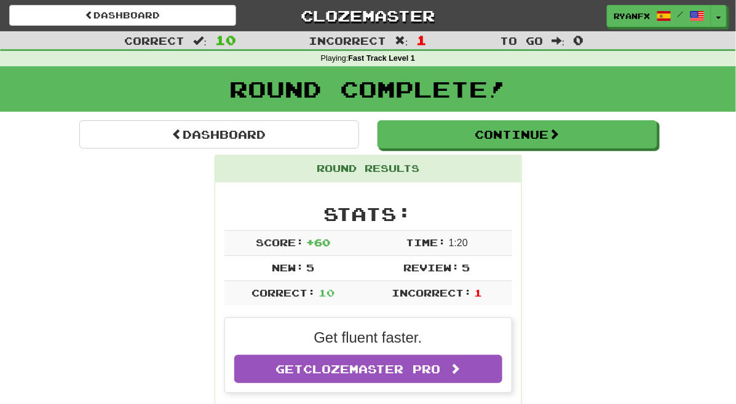
click at [500, 228] on div "Stats: Score: + 60 Time: 1 : 20 New: 5 Review: 5 Correct: 10 Incorrect: 1" at bounding box center [368, 255] width 288 height 102
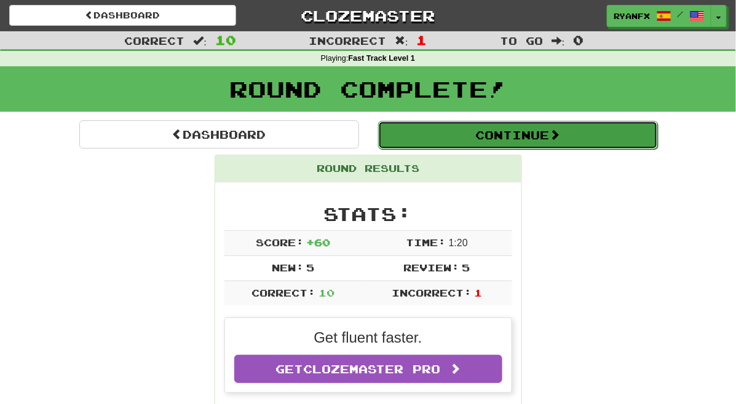
click at [570, 141] on button "Continue" at bounding box center [518, 135] width 280 height 28
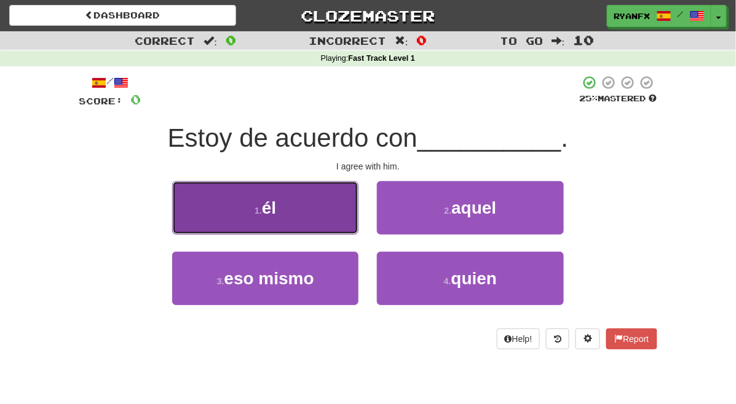
click at [324, 208] on button "1 . él" at bounding box center [265, 207] width 186 height 53
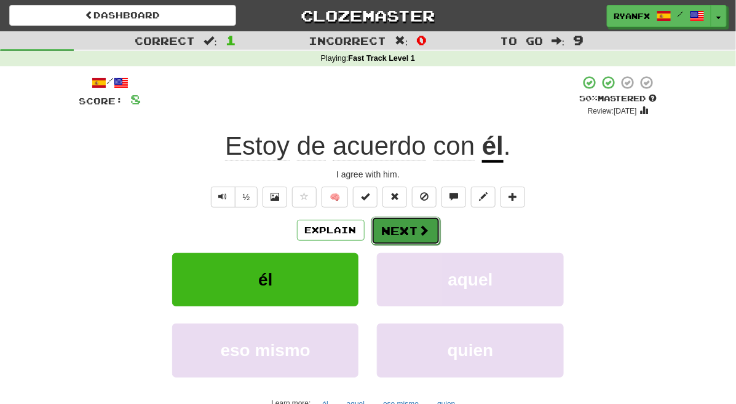
click at [403, 237] on button "Next" at bounding box center [405, 231] width 69 height 28
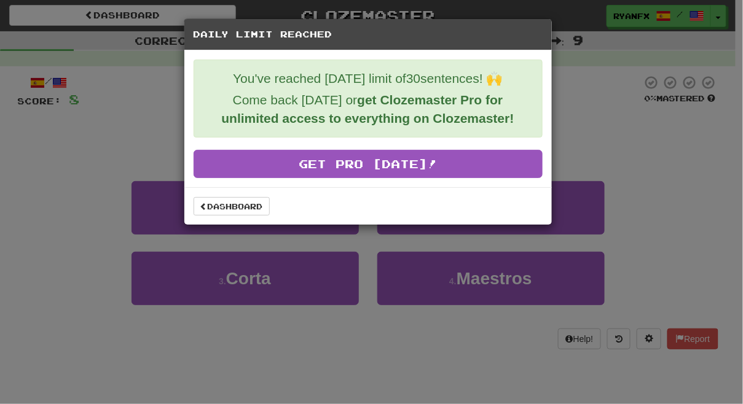
click at [229, 195] on div "Dashboard" at bounding box center [368, 205] width 368 height 37
click at [229, 199] on link "Dashboard" at bounding box center [232, 206] width 76 height 18
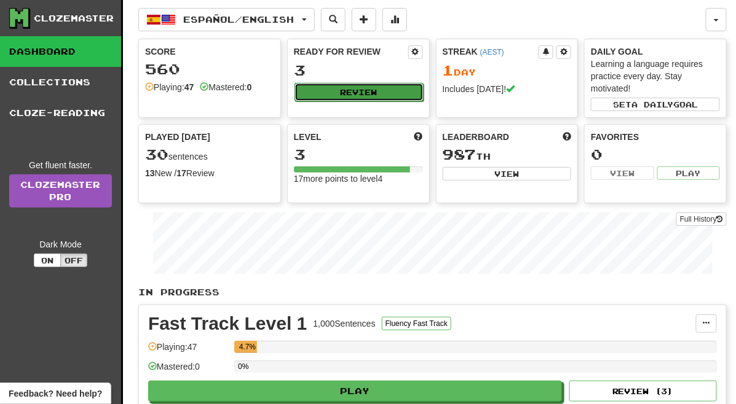
click at [346, 93] on button "Review" at bounding box center [358, 92] width 129 height 18
select select "**"
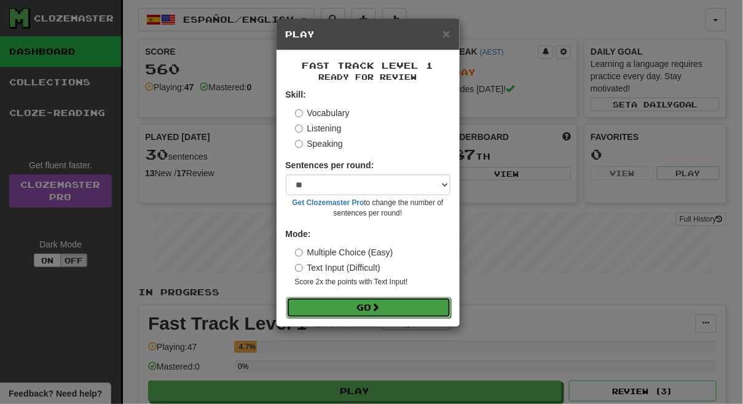
click at [394, 311] on button "Go" at bounding box center [368, 307] width 165 height 21
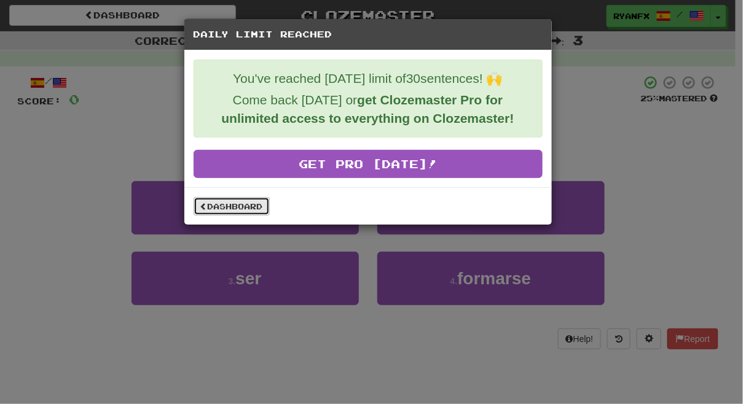
click at [234, 204] on link "Dashboard" at bounding box center [232, 206] width 76 height 18
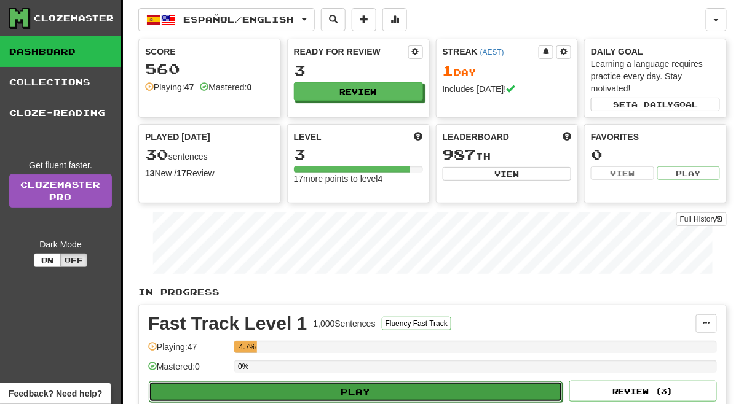
click at [280, 385] on button "Play" at bounding box center [356, 392] width 414 height 21
select select "**"
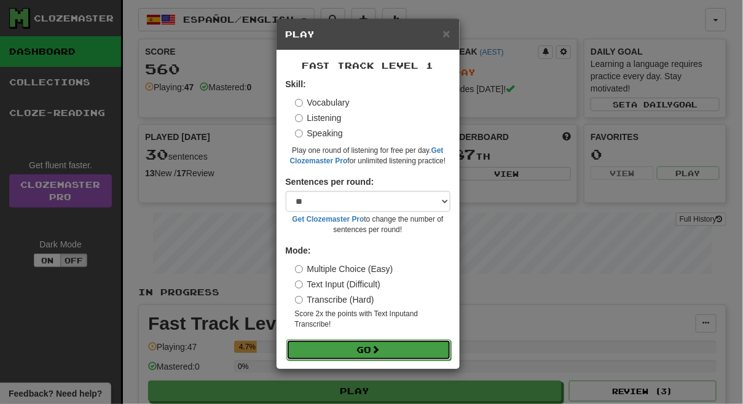
click at [363, 350] on button "Go" at bounding box center [368, 350] width 165 height 21
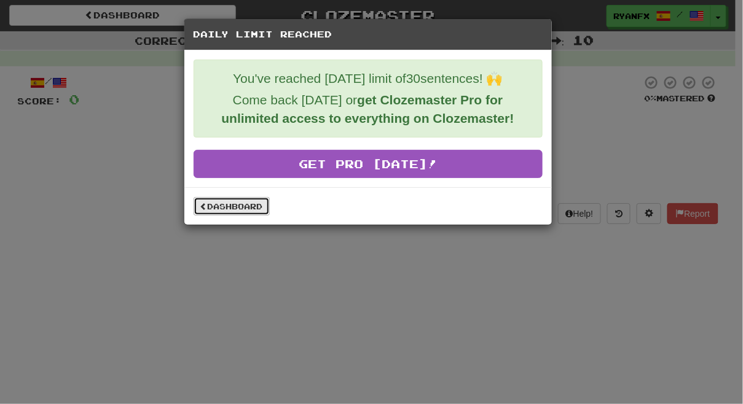
click at [253, 197] on link "Dashboard" at bounding box center [232, 206] width 76 height 18
